Goal: Find specific page/section: Find specific page/section

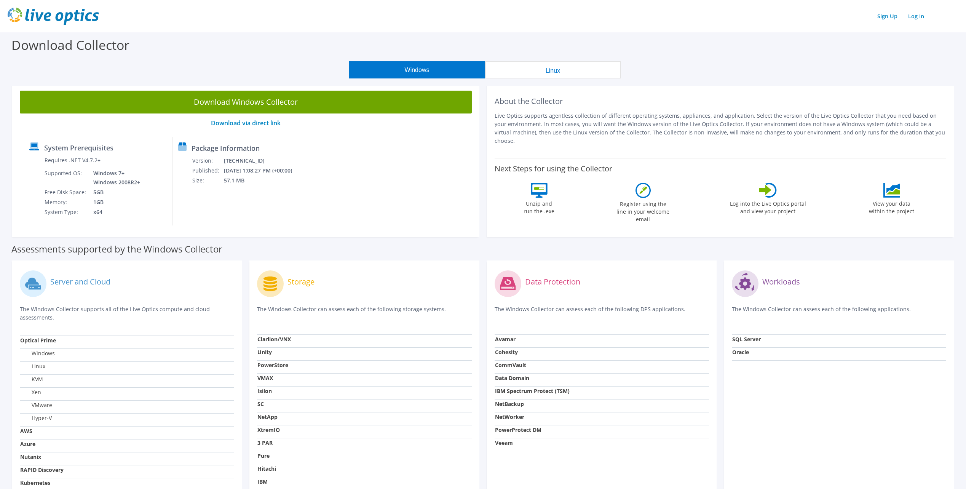
click at [76, 18] on img at bounding box center [53, 16] width 91 height 17
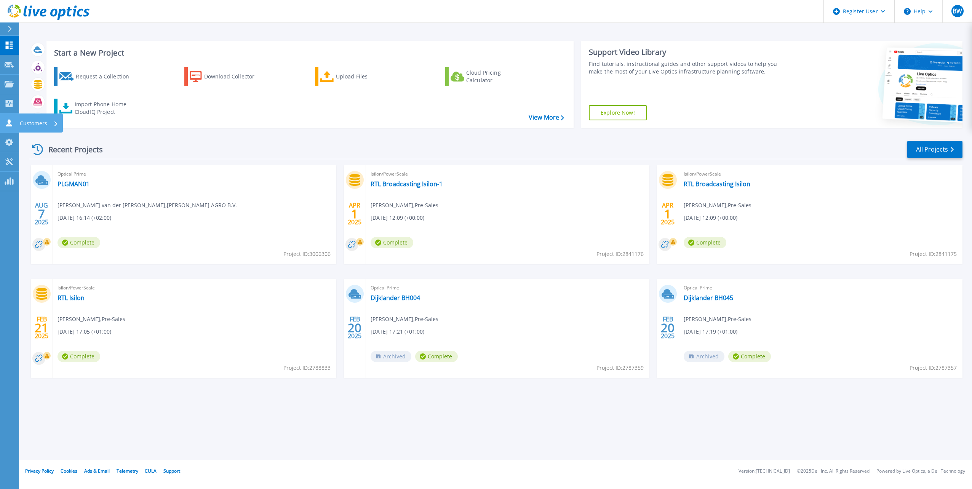
click at [12, 120] on icon at bounding box center [9, 122] width 9 height 7
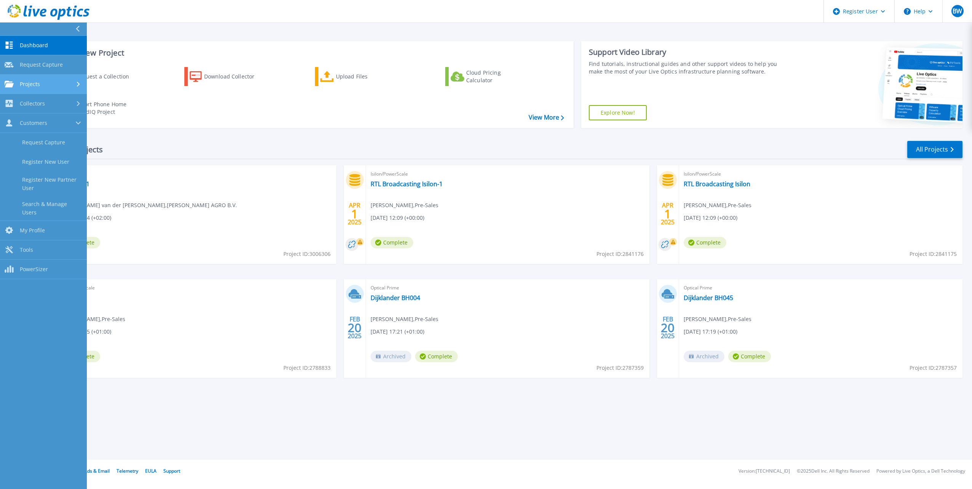
click at [38, 81] on span "Projects" at bounding box center [30, 84] width 20 height 7
click at [42, 97] on link "Search Projects" at bounding box center [43, 103] width 87 height 19
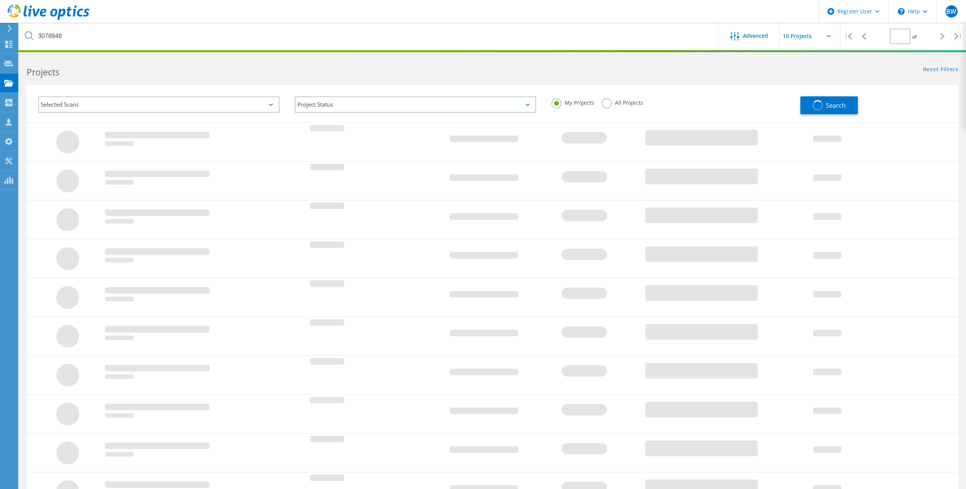
type input "1"
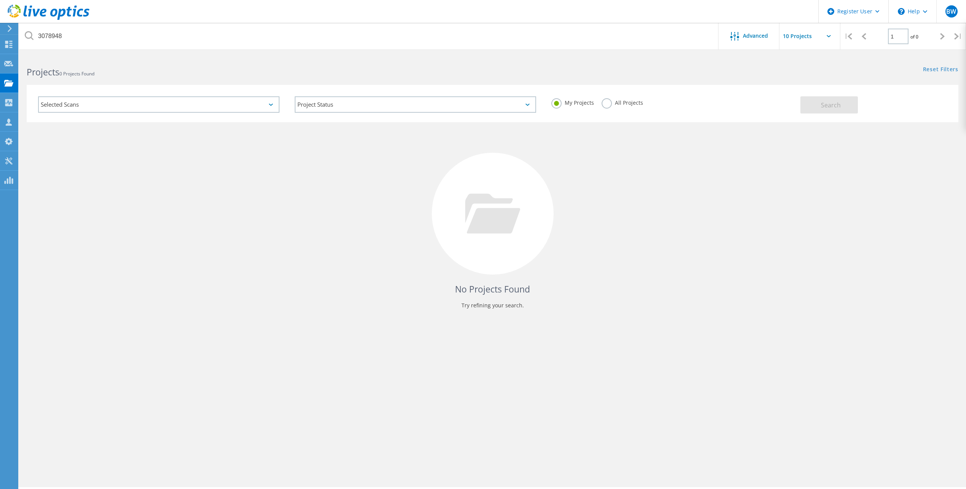
click at [608, 101] on label "All Projects" at bounding box center [623, 101] width 42 height 7
click at [0, 0] on input "All Projects" at bounding box center [0, 0] width 0 height 0
click at [845, 107] on button "Search" at bounding box center [829, 104] width 58 height 17
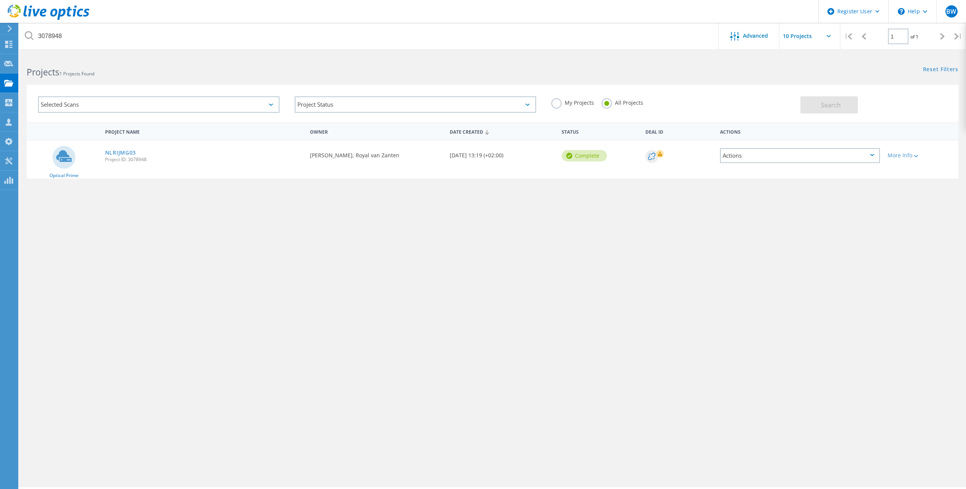
click at [227, 109] on div "Selected Scans" at bounding box center [158, 104] width 241 height 16
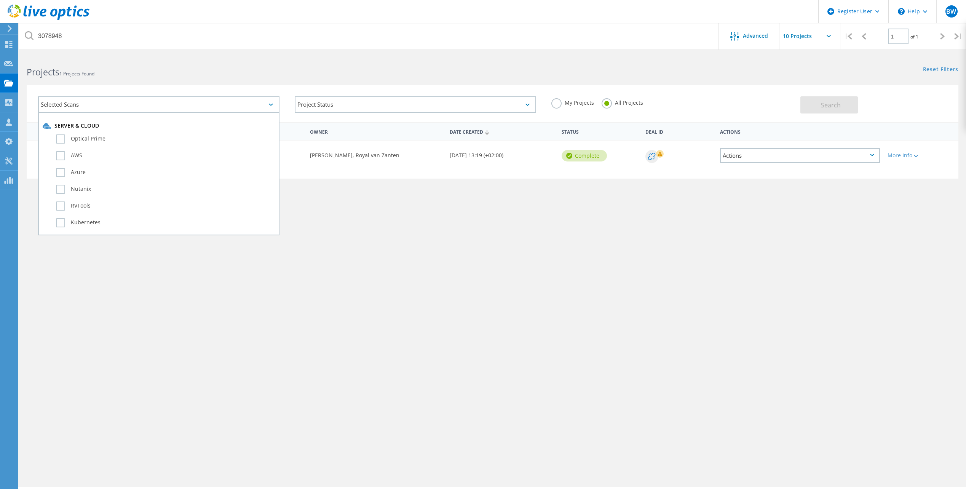
click at [256, 89] on div "Selected Scans Server & Cloud Optical Prime AWS Azure Nutanix RVTools Kubernete…" at bounding box center [158, 105] width 257 height 32
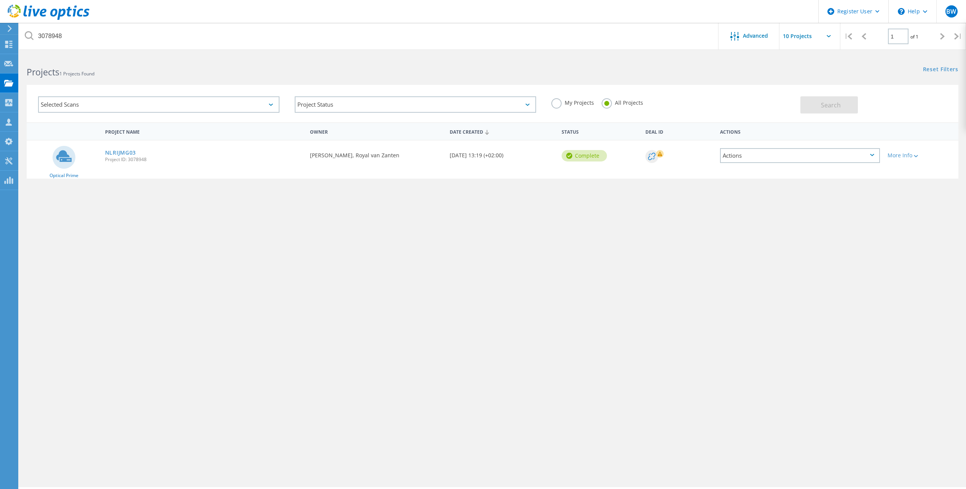
click at [68, 72] on span "1 Projects Found" at bounding box center [76, 73] width 35 height 6
click at [76, 73] on span "1 Projects Found" at bounding box center [76, 73] width 35 height 6
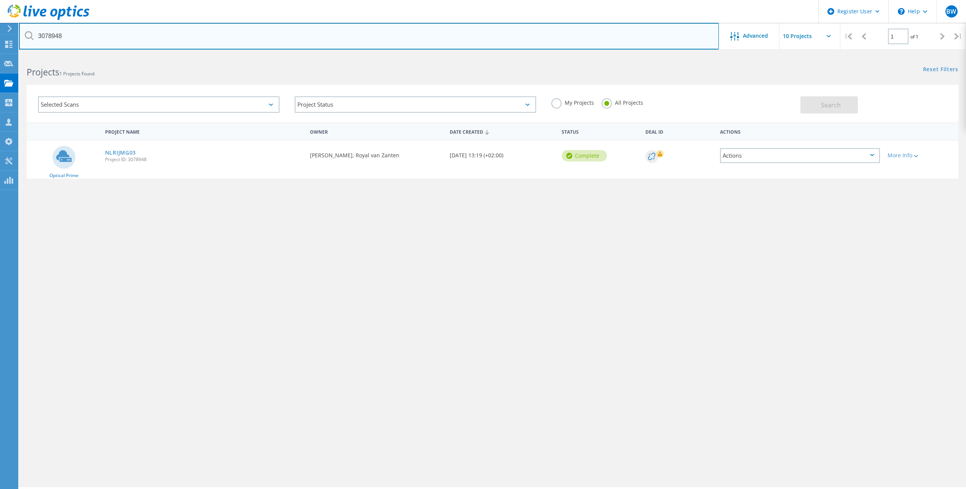
click at [58, 37] on input "3078948" at bounding box center [369, 36] width 700 height 27
click at [85, 41] on input "3078948" at bounding box center [369, 36] width 700 height 27
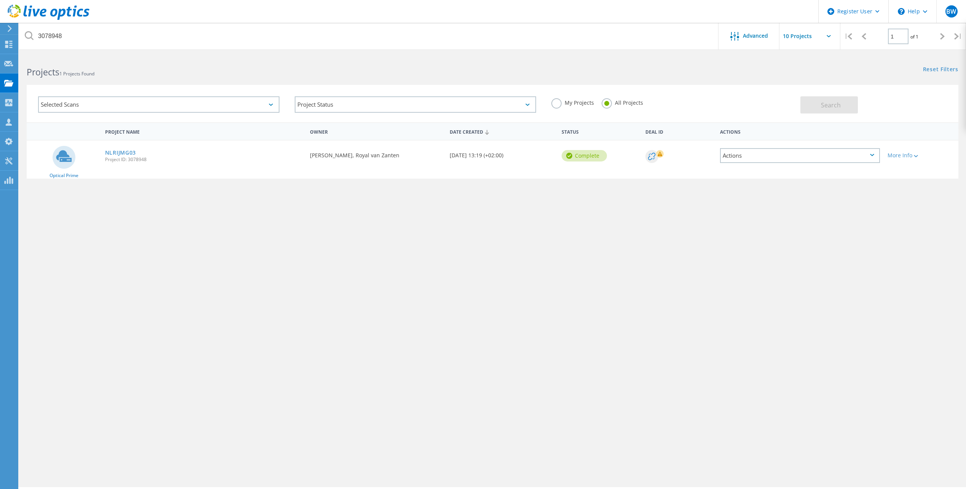
click at [671, 70] on div "Projects 1 Projects Found Reset Filters Show Filters" at bounding box center [492, 65] width 947 height 20
click at [605, 8] on header "Register User \n Help Explore Helpful Articles Contact Support BW Dell User Bjo…" at bounding box center [483, 11] width 966 height 23
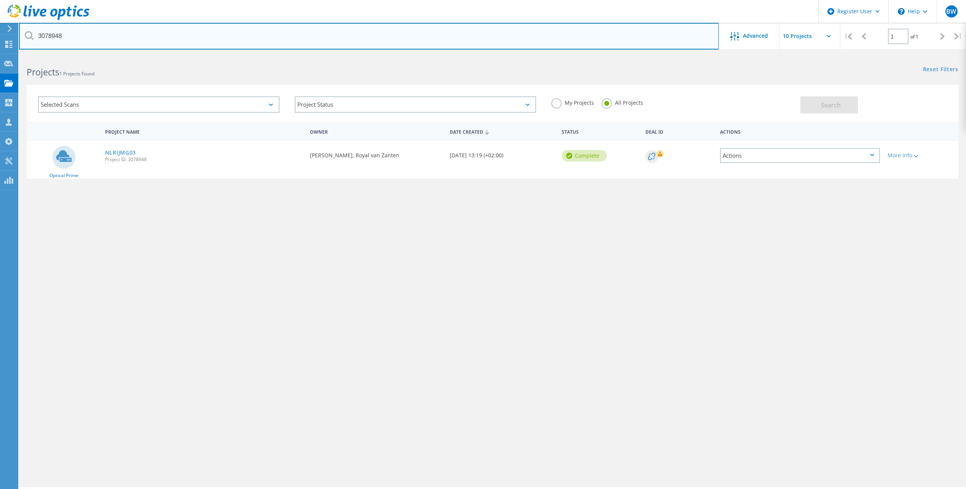
click at [104, 37] on input "3078948" at bounding box center [369, 36] width 700 height 27
type input "m&g"
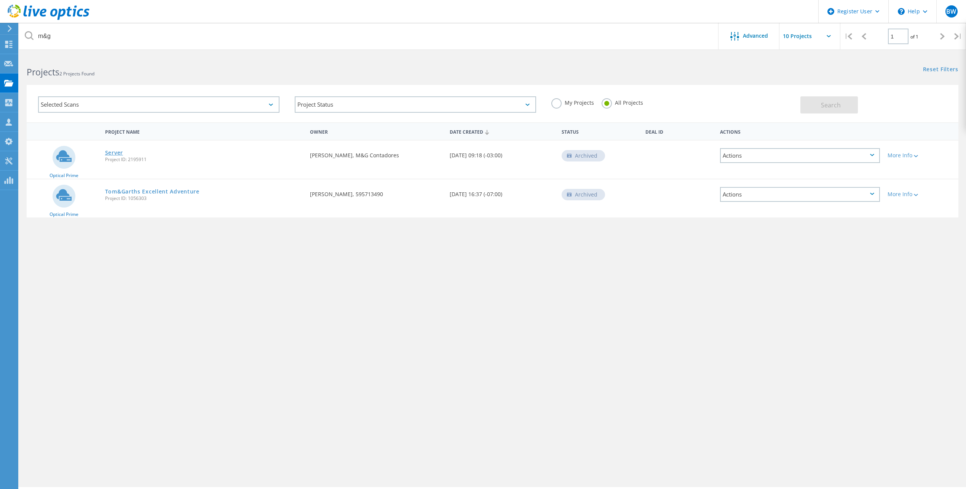
click at [110, 151] on link "Server" at bounding box center [114, 152] width 18 height 5
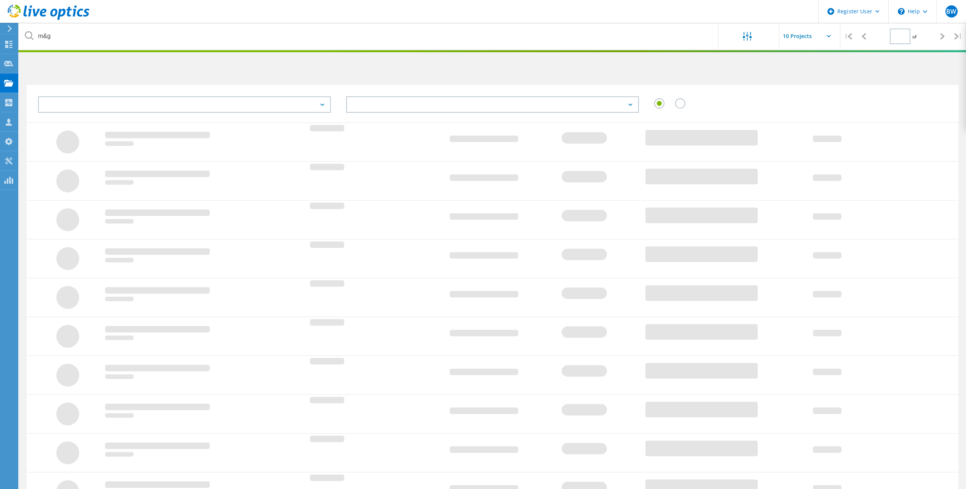
type input "1"
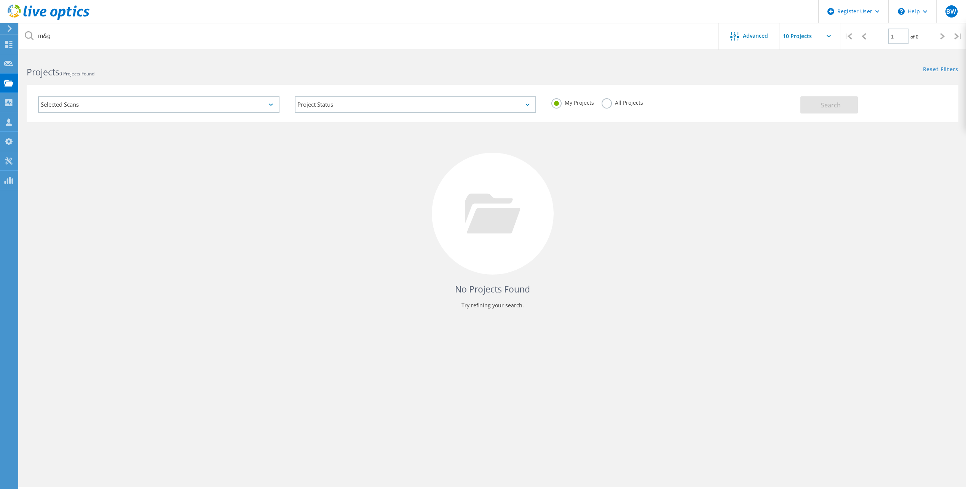
click at [375, 68] on h2 "Projects 0 Projects Found" at bounding box center [256, 72] width 458 height 13
